Goal: Task Accomplishment & Management: Use online tool/utility

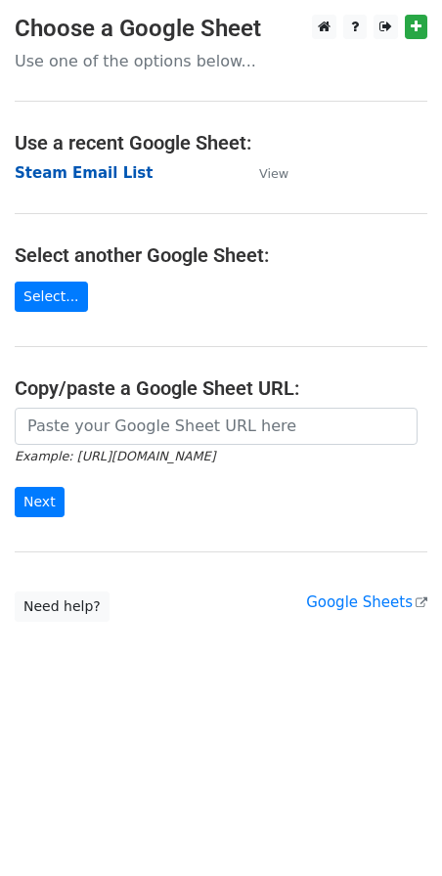
click at [96, 175] on strong "Steam Email List" at bounding box center [84, 173] width 138 height 18
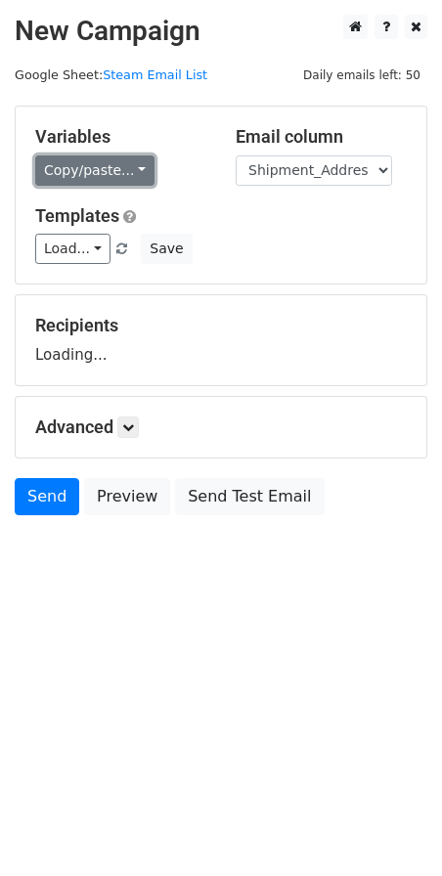
click at [129, 173] on link "Copy/paste..." at bounding box center [94, 170] width 119 height 30
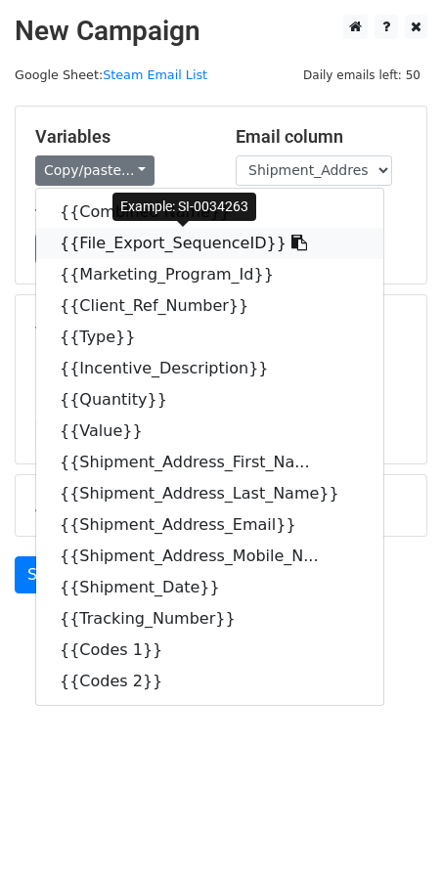
click at [291, 242] on icon at bounding box center [299, 243] width 16 height 16
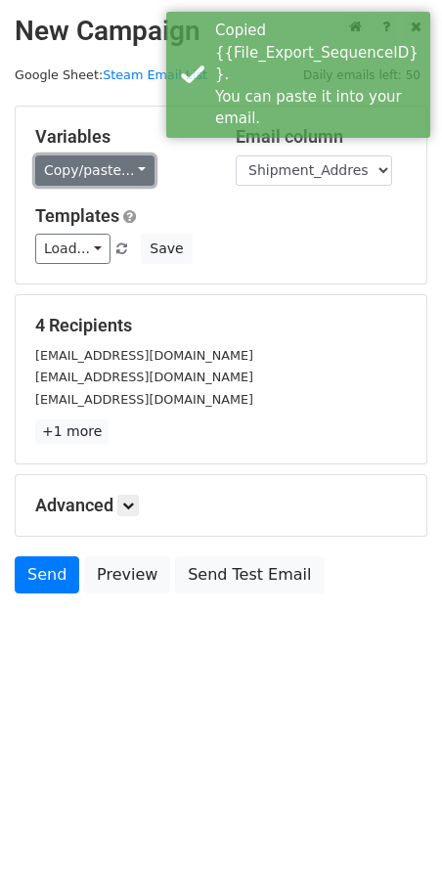
click at [131, 177] on link "Copy/paste..." at bounding box center [94, 170] width 119 height 30
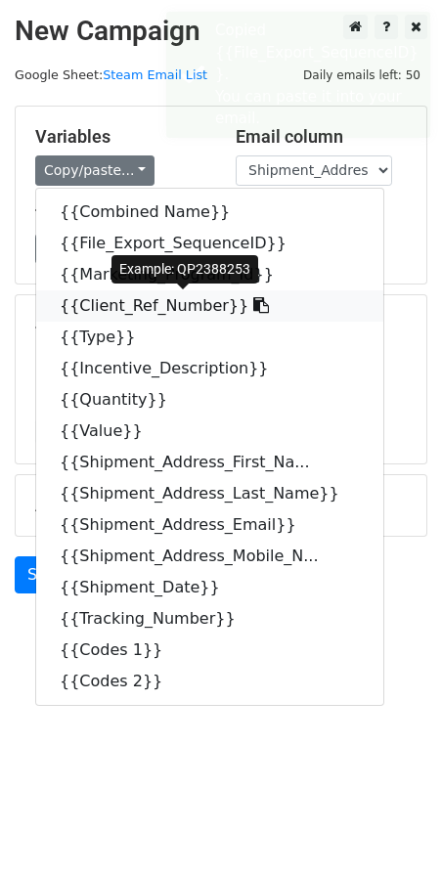
click at [253, 309] on icon at bounding box center [261, 305] width 16 height 16
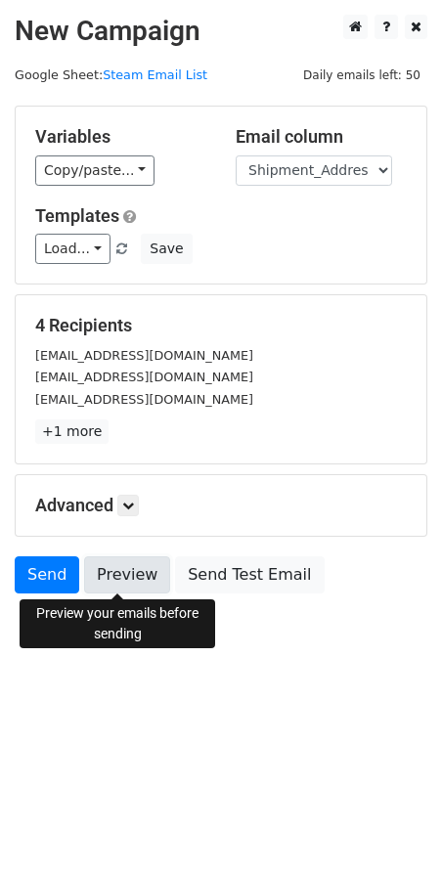
click at [105, 574] on link "Preview" at bounding box center [127, 574] width 86 height 37
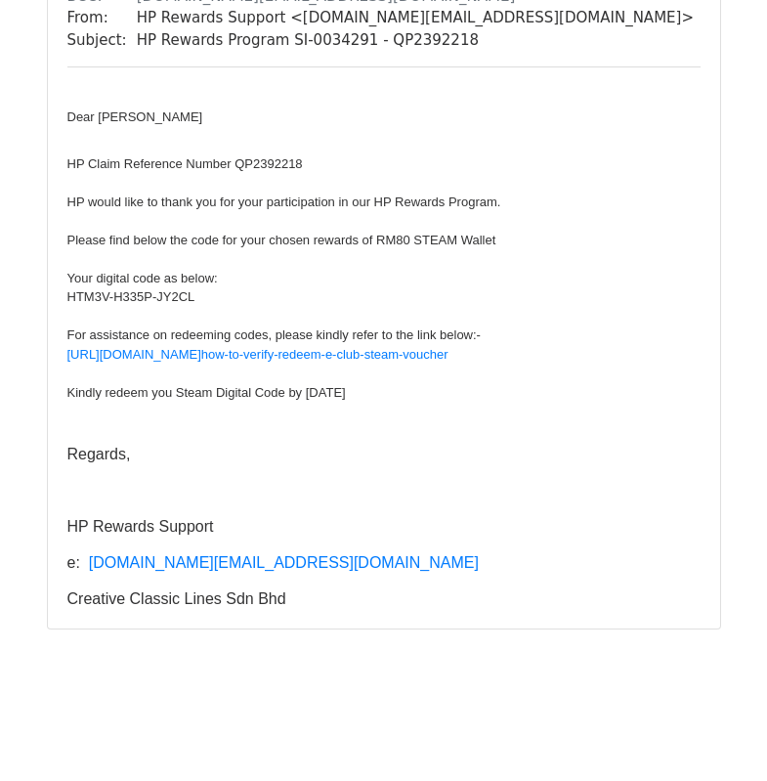
scroll to position [2551, 0]
